Goal: Information Seeking & Learning: Learn about a topic

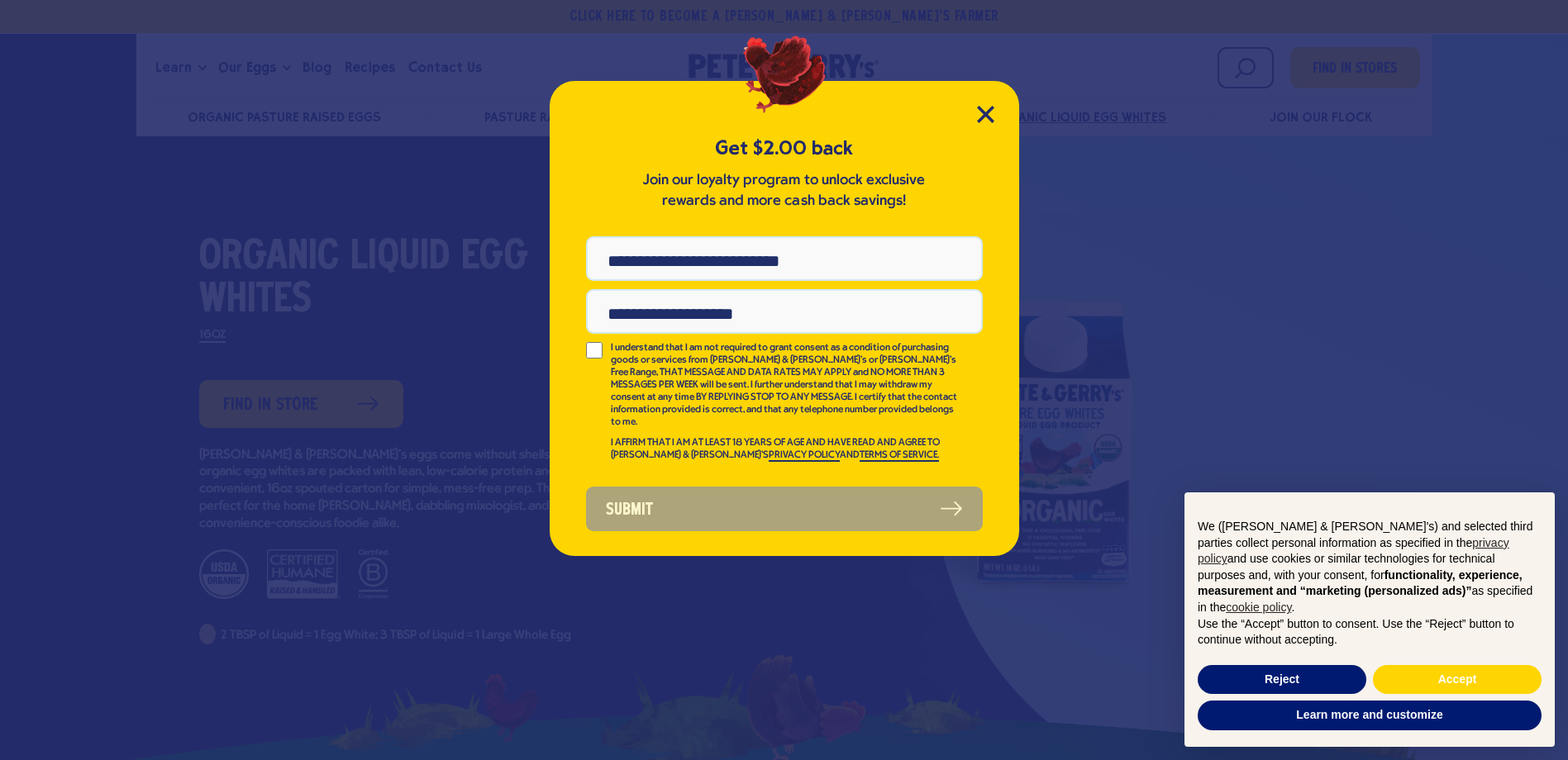
click at [968, 109] on div "Get $2.00 back Join our loyalty program to unlock exclusive rewards and more ca…" at bounding box center [784, 318] width 470 height 475
click at [985, 110] on icon "Close Modal" at bounding box center [985, 114] width 17 height 17
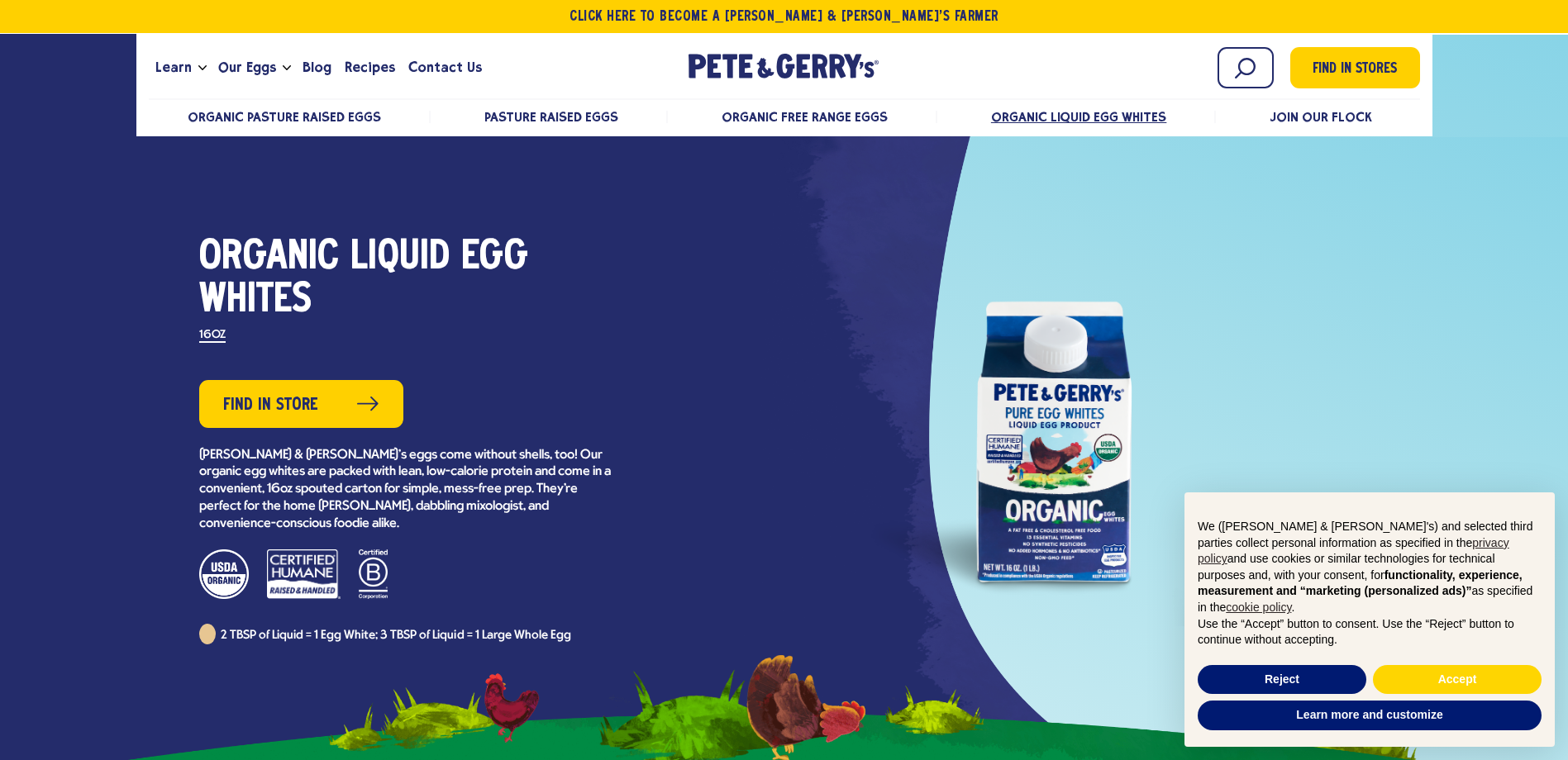
click at [1073, 449] on div at bounding box center [1054, 439] width 595 height 371
click at [1275, 679] on button "Reject" at bounding box center [1282, 679] width 169 height 30
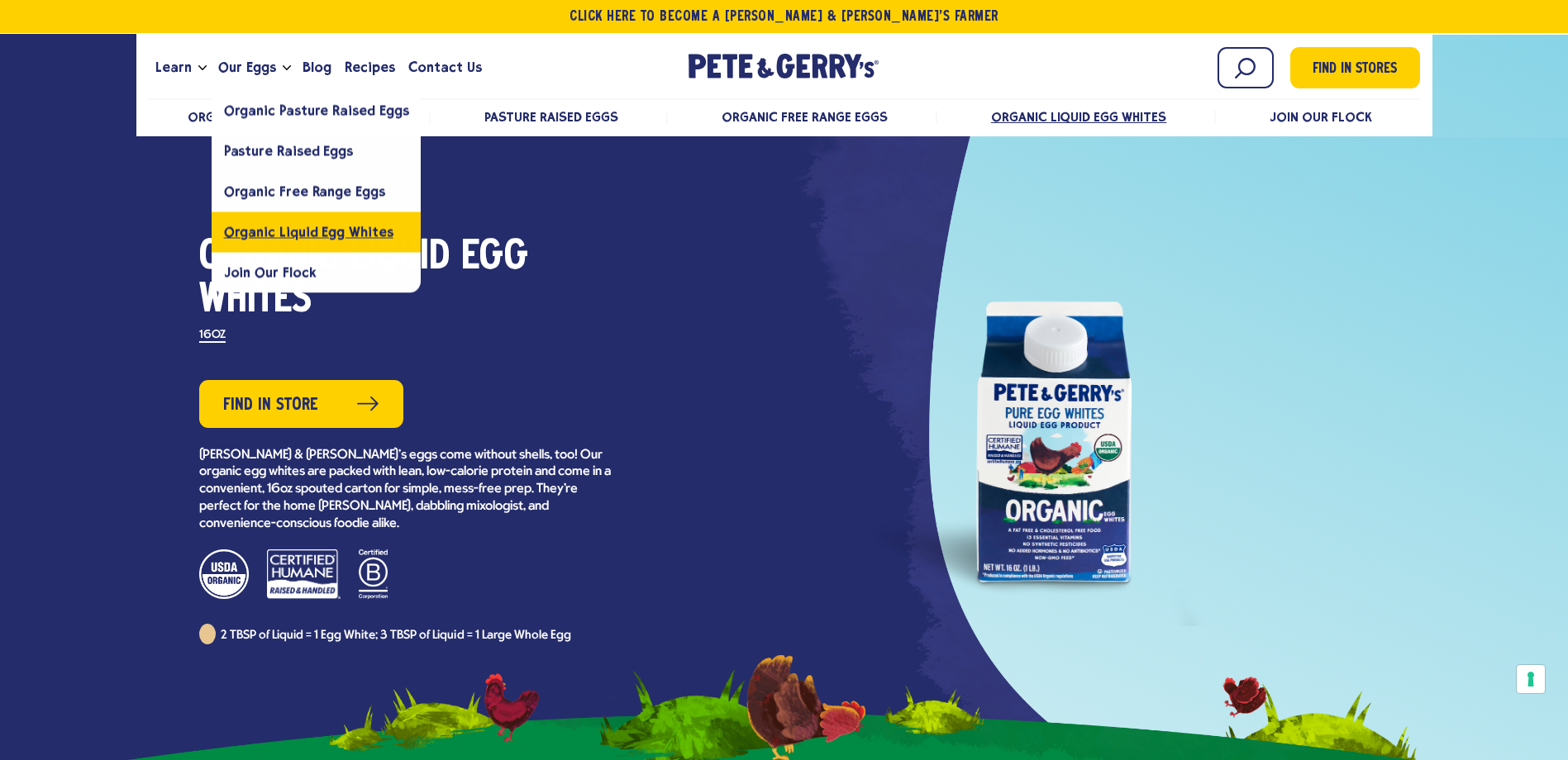
click at [310, 226] on span "Organic Liquid Egg Whites" at bounding box center [308, 231] width 169 height 15
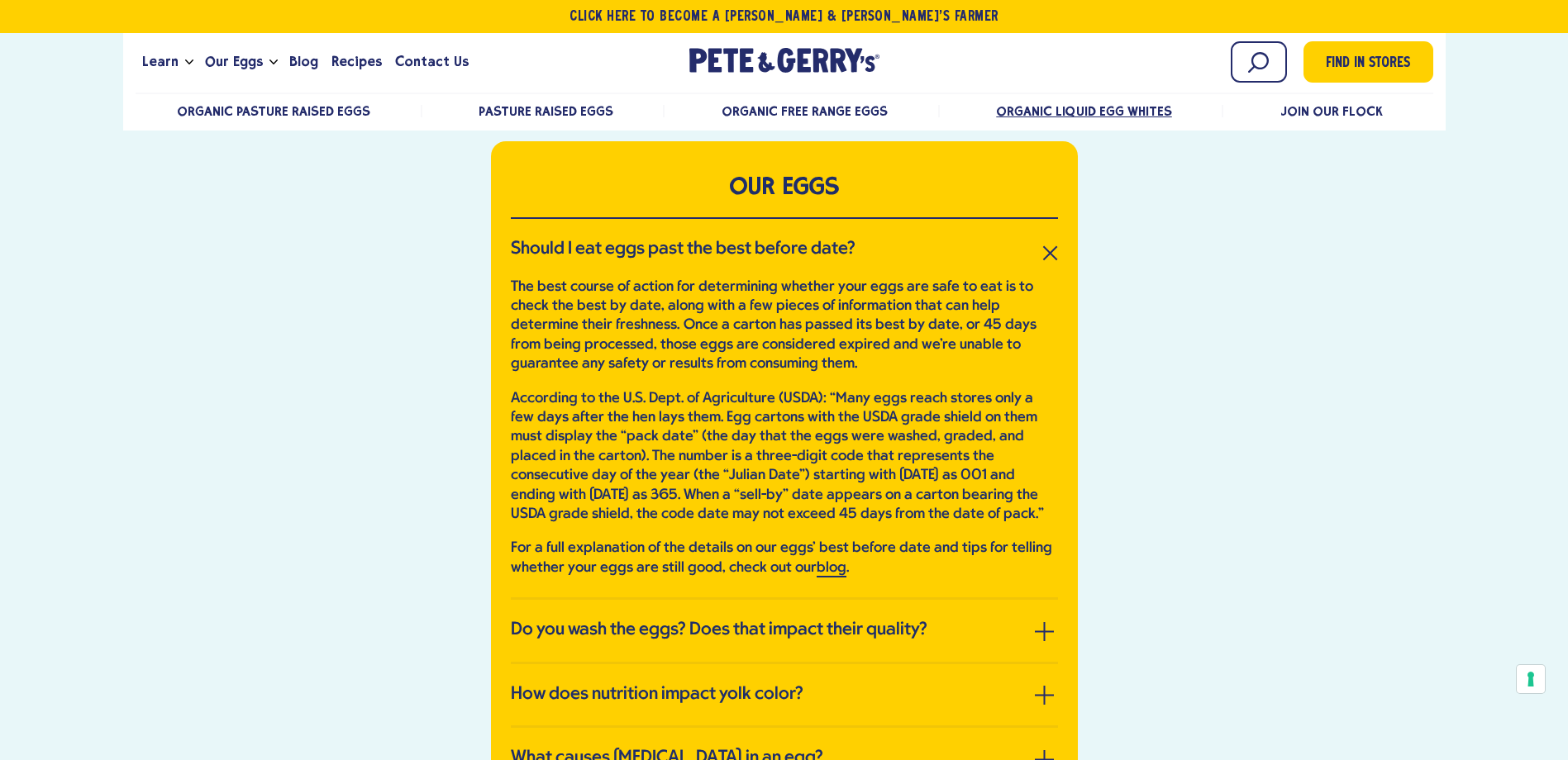
scroll to position [3634, 0]
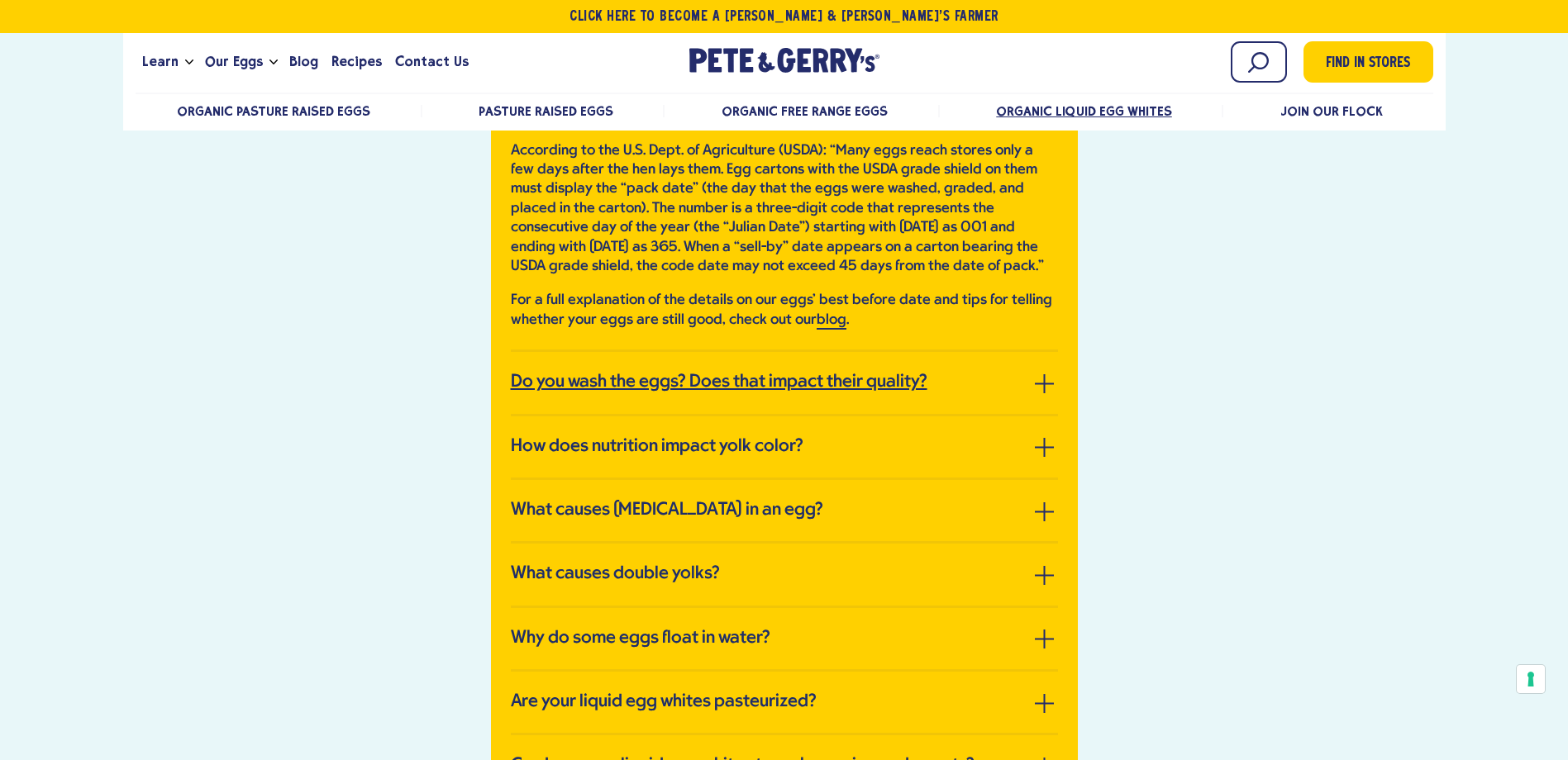
click at [615, 383] on h3 "Do you wash the eggs? Does that impact their quality?" at bounding box center [719, 382] width 417 height 21
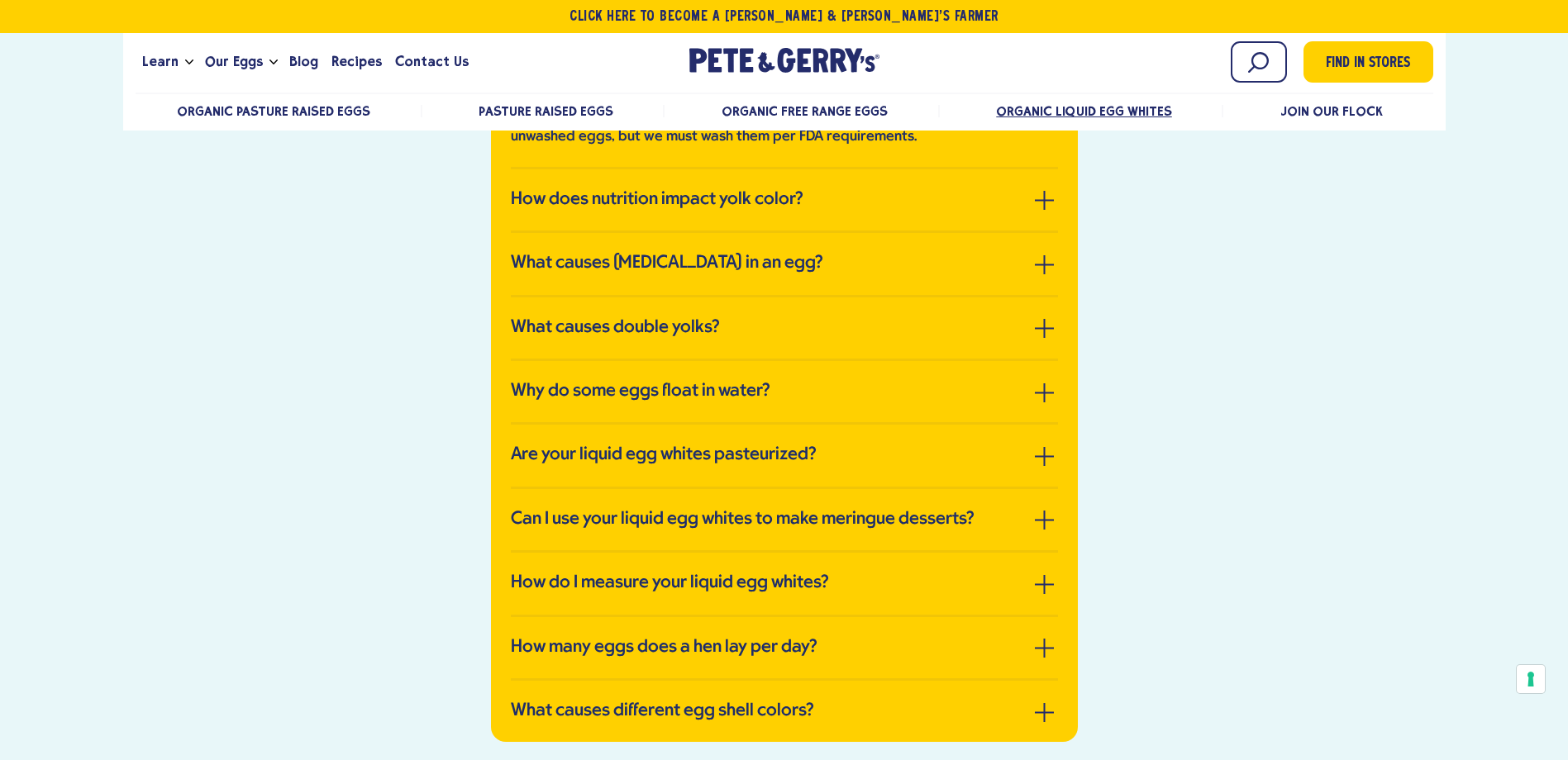
scroll to position [3717, 0]
click at [632, 267] on h3 "What causes [MEDICAL_DATA] in an egg?" at bounding box center [666, 263] width 312 height 21
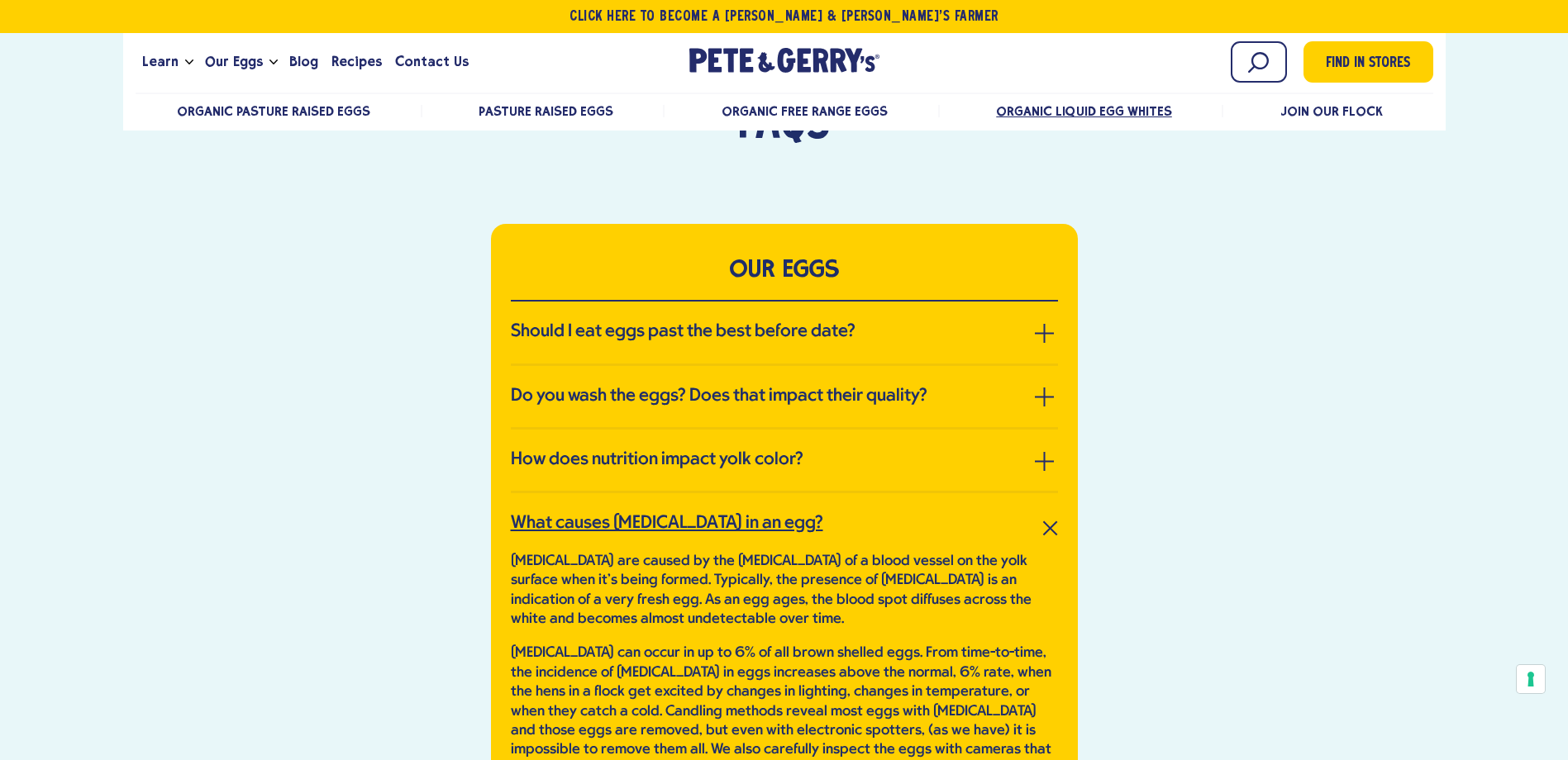
scroll to position [2808, 0]
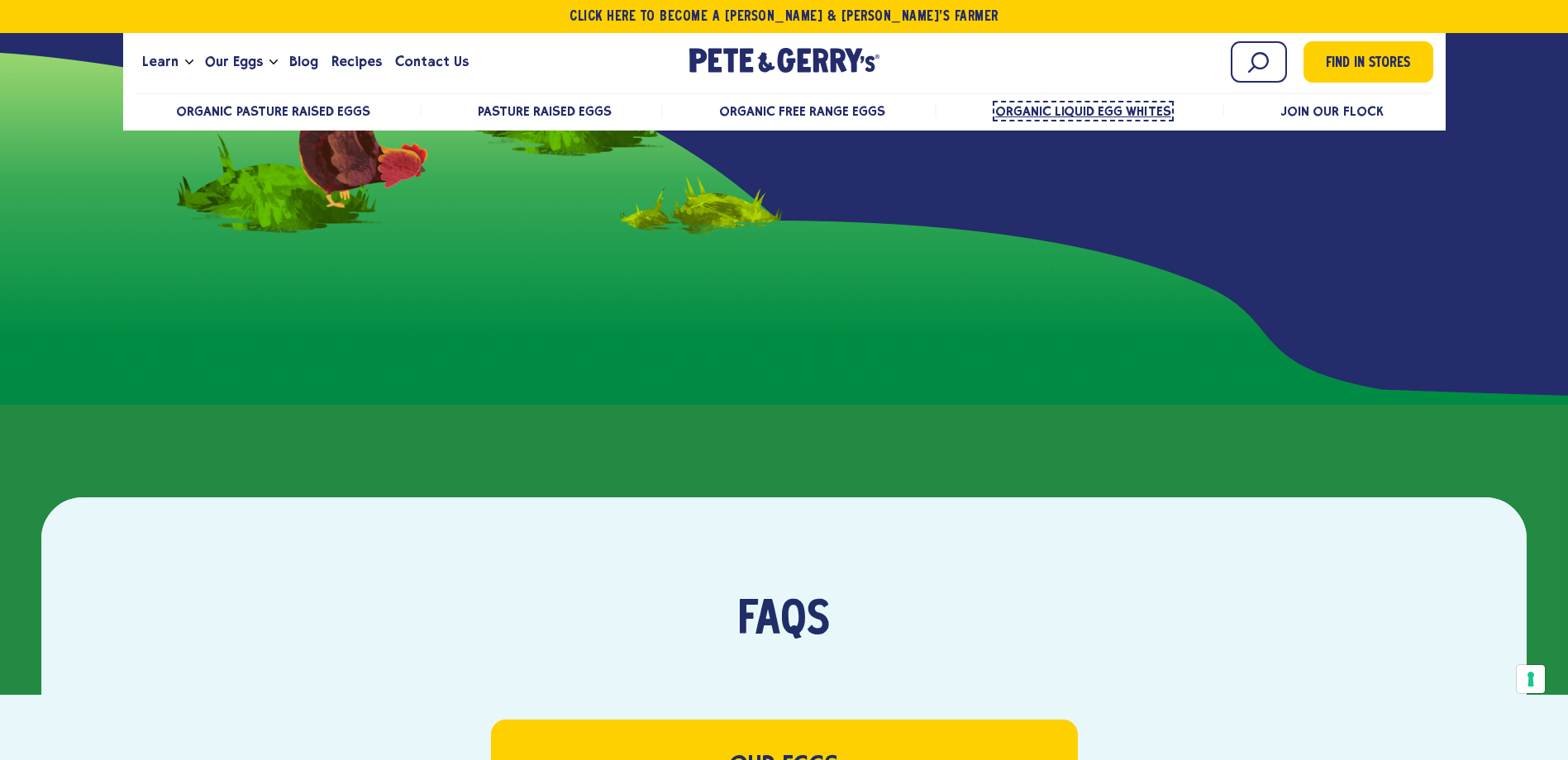
click at [1061, 104] on span "Organic Liquid Egg Whites" at bounding box center [1082, 111] width 176 height 15
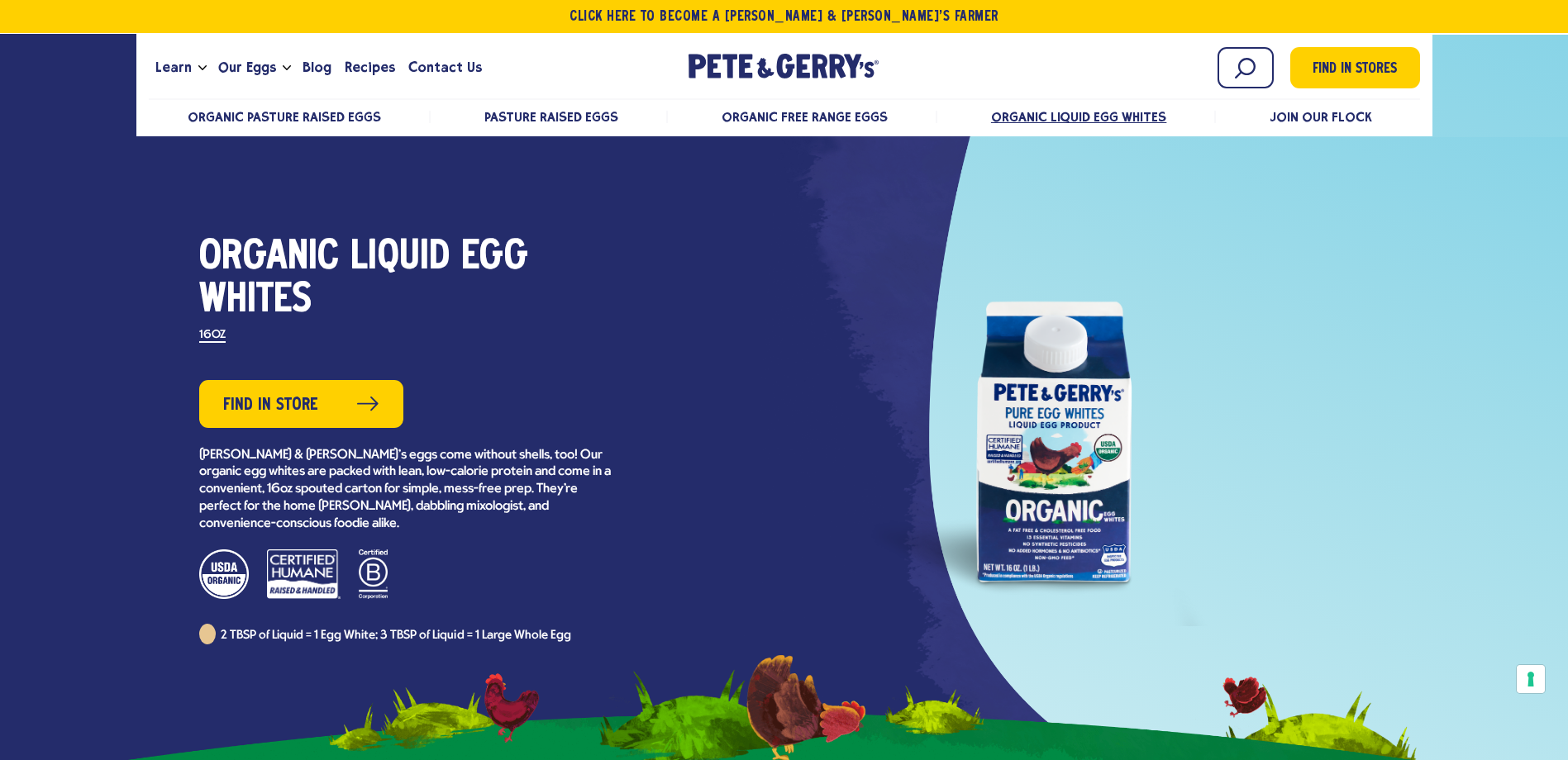
click at [1014, 479] on div at bounding box center [1054, 439] width 595 height 371
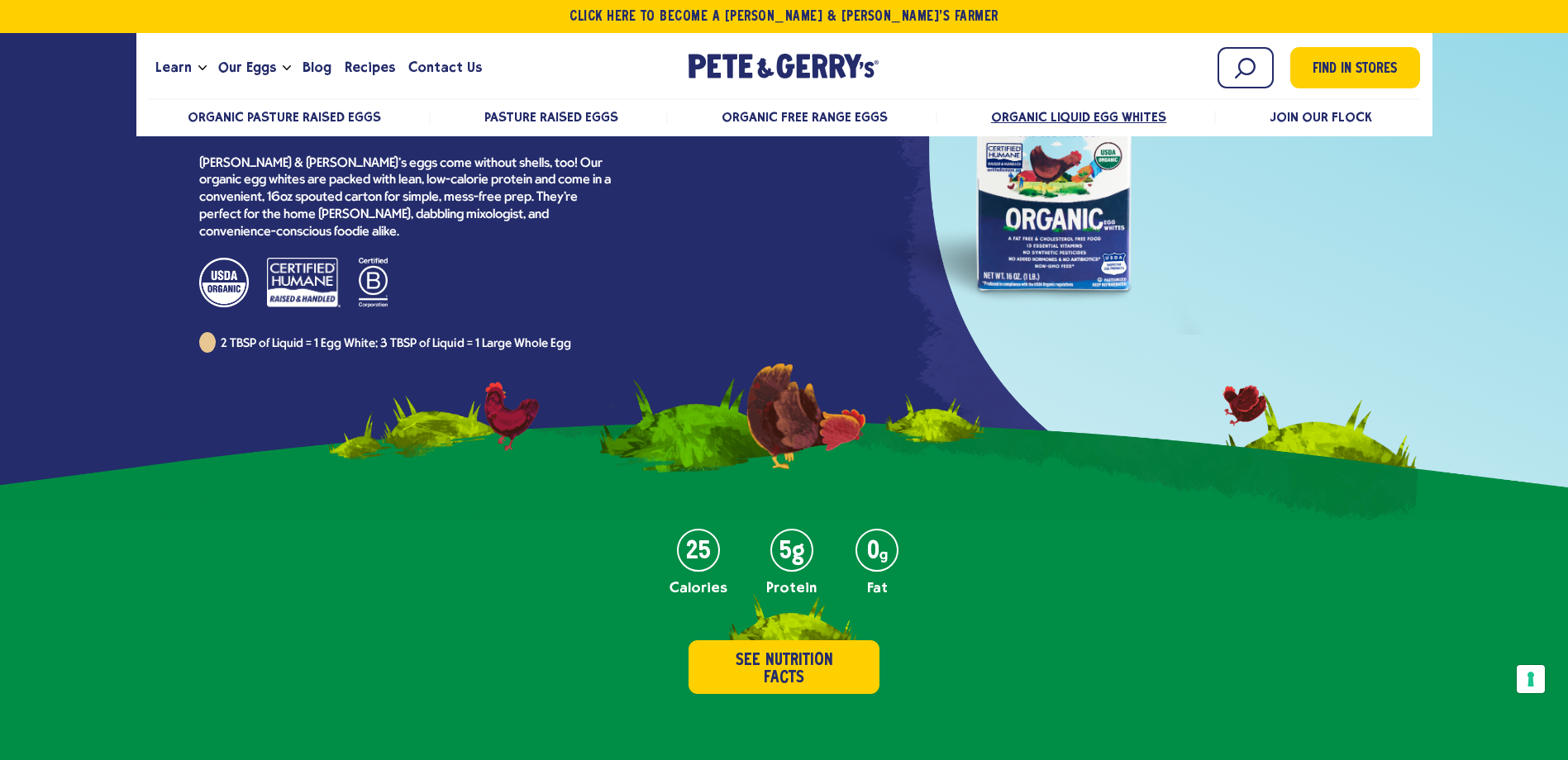
scroll to position [495, 0]
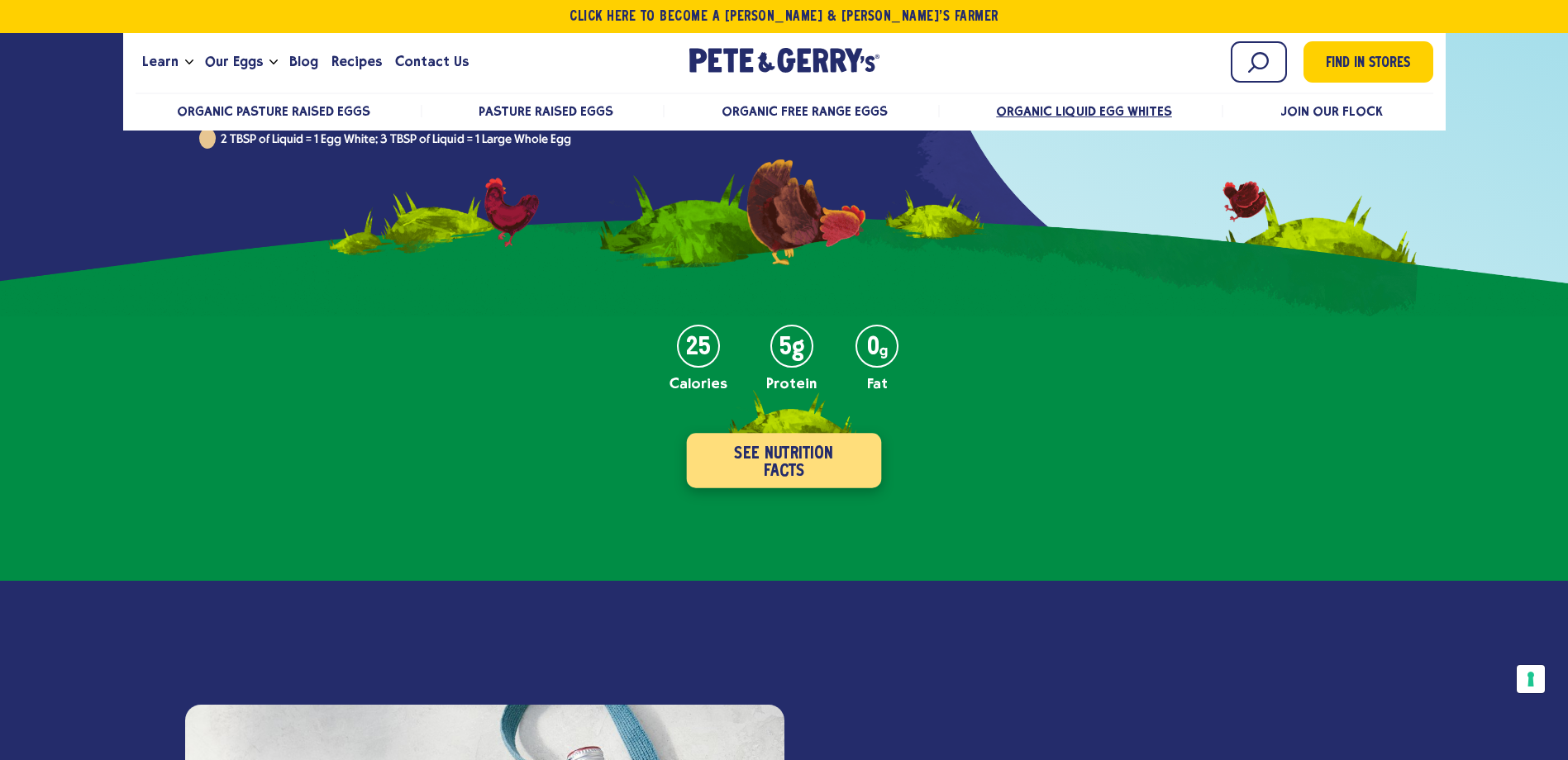
click at [786, 444] on button "See Nutrition Facts" at bounding box center [784, 460] width 195 height 55
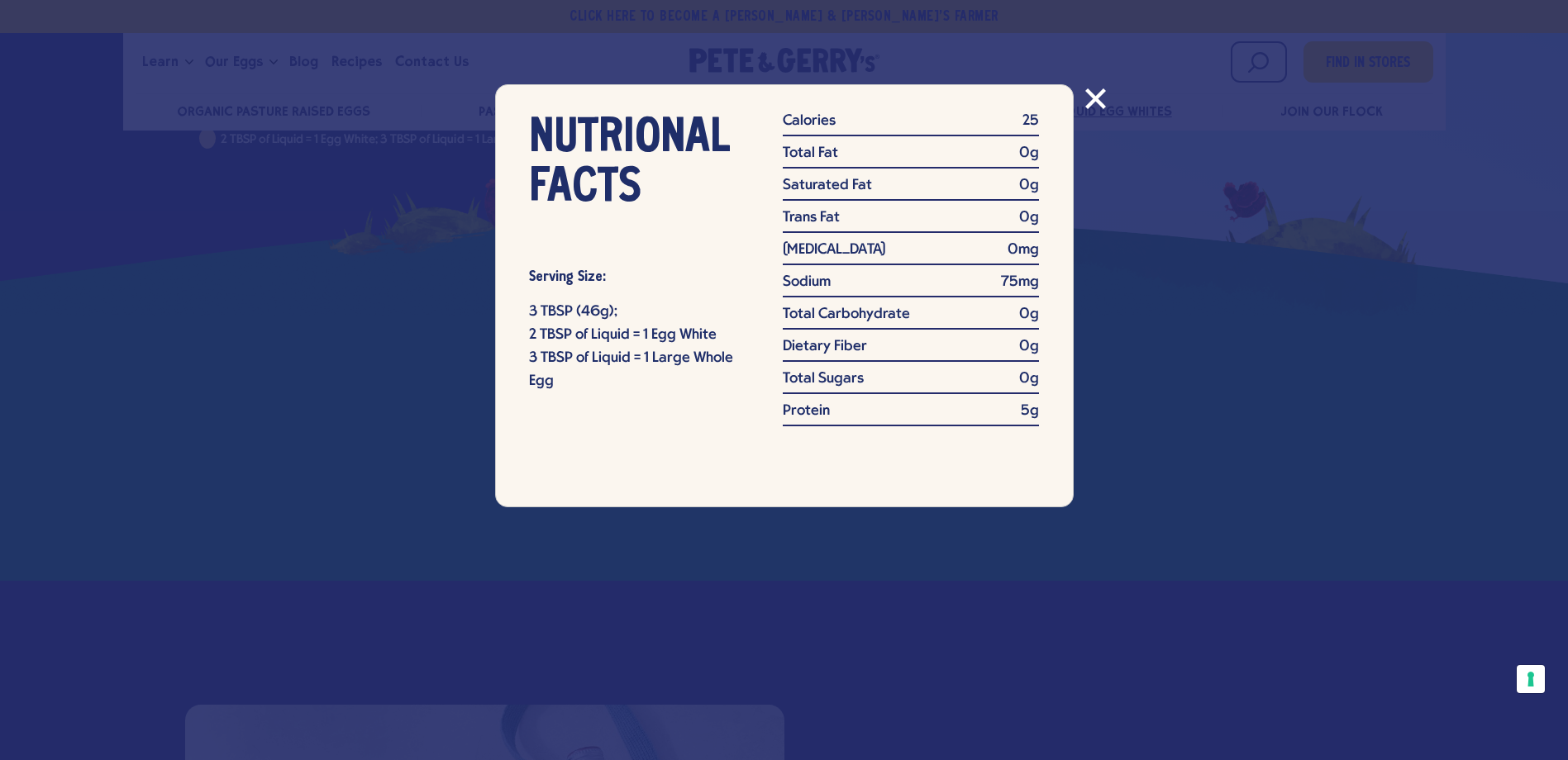
click at [1097, 97] on icon "Close modal" at bounding box center [1095, 99] width 18 height 18
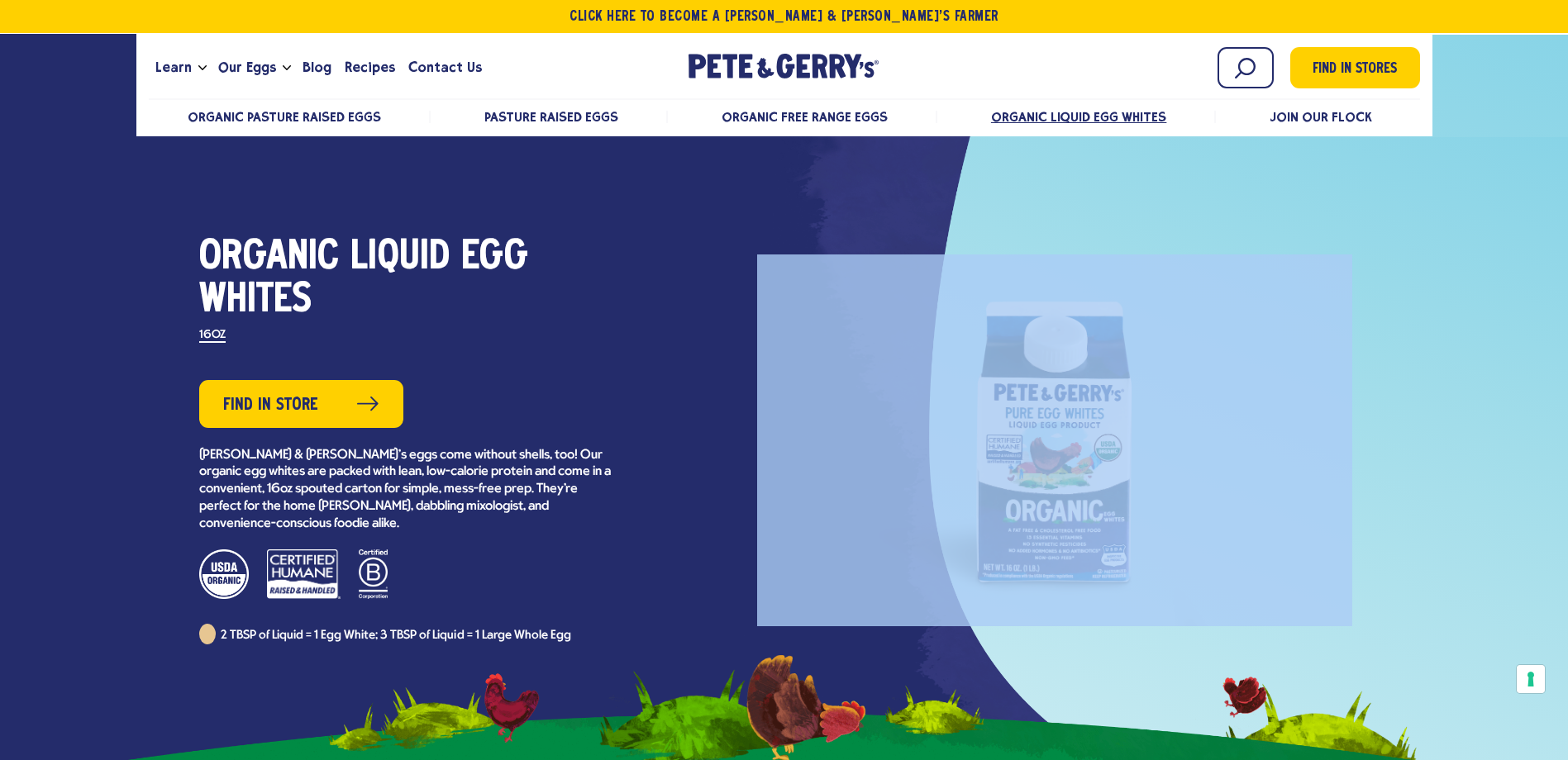
drag, startPoint x: 1074, startPoint y: 489, endPoint x: 961, endPoint y: 489, distance: 113.0
click at [961, 489] on div at bounding box center [1054, 439] width 595 height 371
drag, startPoint x: 961, startPoint y: 489, endPoint x: 959, endPoint y: 481, distance: 8.2
click at [959, 481] on div at bounding box center [1054, 439] width 595 height 371
